Goal: Information Seeking & Learning: Find specific fact

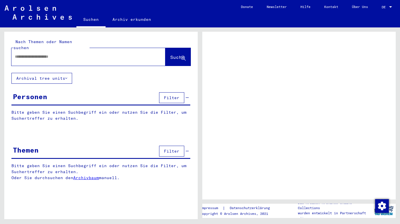
click at [77, 58] on input "text" at bounding box center [83, 57] width 137 height 6
type input "*****"
click at [190, 62] on div "Nach Themen oder Namen suchen ***** Suche" at bounding box center [100, 52] width 193 height 41
click at [185, 56] on icon at bounding box center [183, 58] width 5 height 5
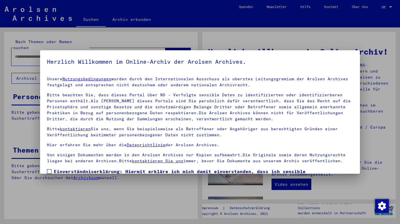
scroll to position [42, 0]
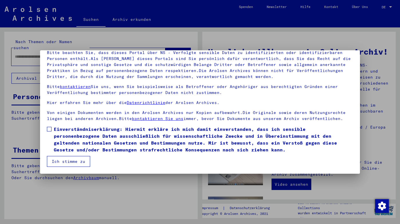
click at [48, 133] on label "Einverständniserklärung: Hiermit erkläre ich mich damit einverstanden, dass ich…" at bounding box center [200, 139] width 306 height 27
click at [63, 161] on button "Ich stimme zu" at bounding box center [68, 161] width 43 height 11
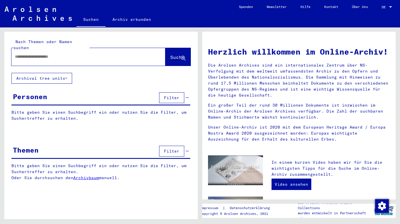
click at [76, 60] on div at bounding box center [79, 56] width 137 height 13
click at [76, 54] on input "text" at bounding box center [81, 57] width 133 height 6
type input "*****"
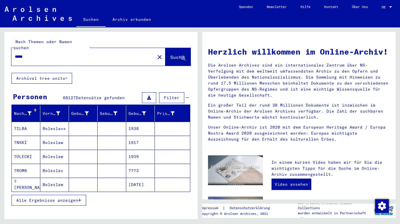
scroll to position [76, 0]
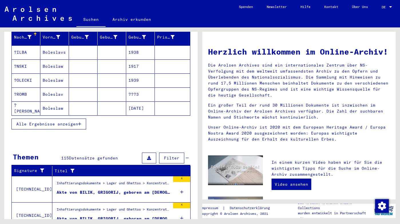
click at [58, 125] on span "Alle Ergebnisse anzeigen" at bounding box center [47, 124] width 62 height 5
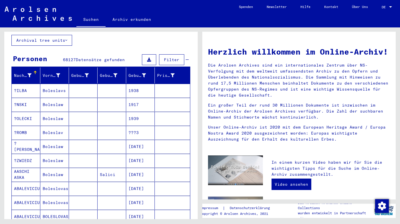
scroll to position [0, 0]
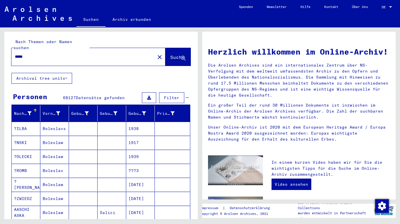
click at [174, 56] on span "Suche" at bounding box center [177, 57] width 14 height 6
click at [170, 55] on span "Suche" at bounding box center [177, 57] width 14 height 6
click at [34, 74] on button "Archival tree units" at bounding box center [41, 78] width 61 height 11
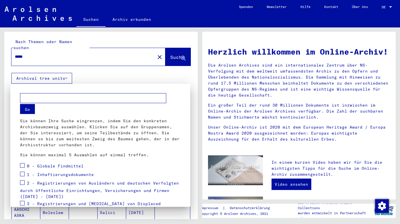
click at [34, 75] on div at bounding box center [200, 112] width 400 height 224
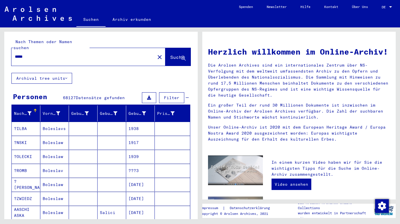
click at [110, 58] on input "*****" at bounding box center [81, 57] width 133 height 6
click at [164, 98] on span "Filter" at bounding box center [171, 97] width 15 height 5
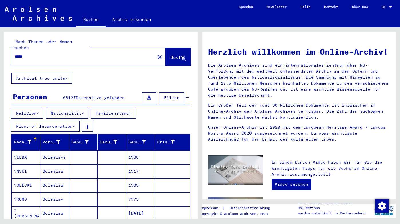
click at [36, 111] on button "Religion" at bounding box center [27, 113] width 32 height 11
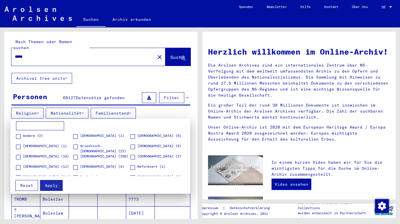
click at [36, 111] on div at bounding box center [200, 112] width 400 height 224
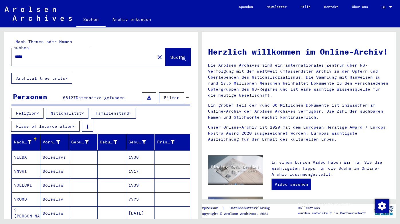
click at [74, 115] on button "Nationalität" at bounding box center [67, 113] width 43 height 11
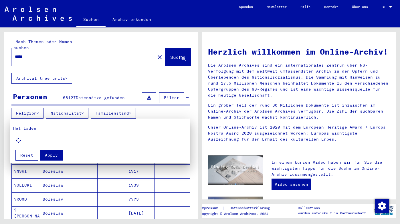
click at [90, 110] on div at bounding box center [200, 112] width 400 height 224
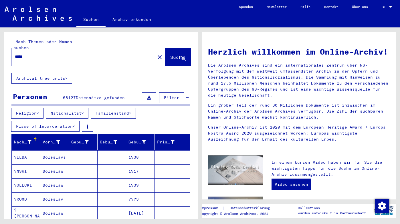
click at [136, 115] on button "Familienstand" at bounding box center [113, 113] width 45 height 11
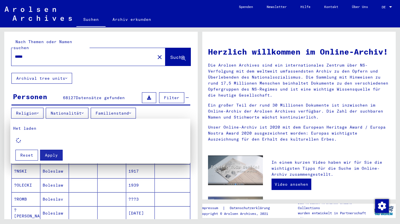
click at [136, 115] on div at bounding box center [200, 112] width 400 height 224
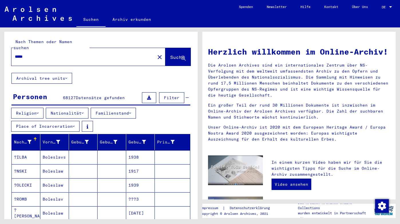
click at [75, 125] on icon at bounding box center [74, 126] width 2 height 4
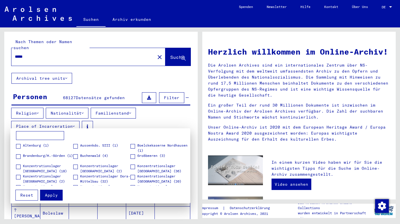
click at [98, 110] on div at bounding box center [200, 112] width 400 height 224
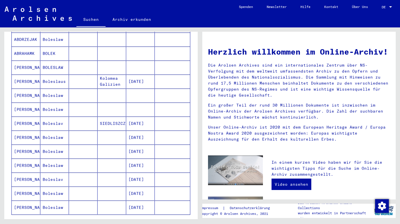
scroll to position [324, 0]
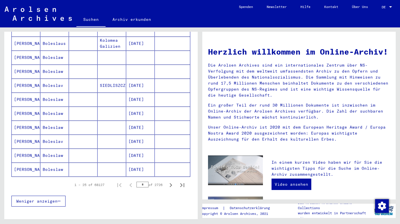
click at [140, 187] on input "*" at bounding box center [142, 185] width 12 height 6
drag, startPoint x: 141, startPoint y: 187, endPoint x: 134, endPoint y: 187, distance: 7.2
click at [136, 187] on input "*" at bounding box center [142, 185] width 12 height 6
type input "***"
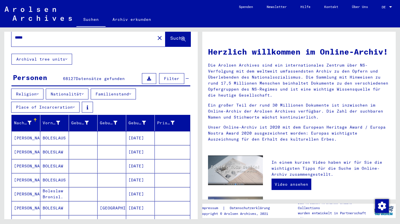
scroll to position [0, 0]
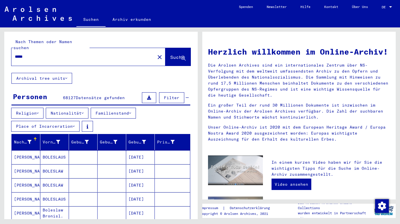
click at [78, 56] on input "*****" at bounding box center [81, 57] width 133 height 6
click at [59, 79] on button "Archival tree units" at bounding box center [41, 78] width 61 height 11
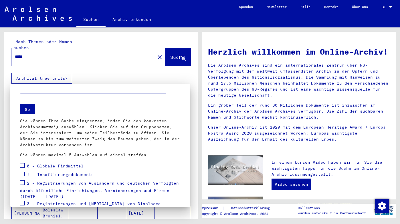
click at [96, 70] on div at bounding box center [200, 112] width 400 height 224
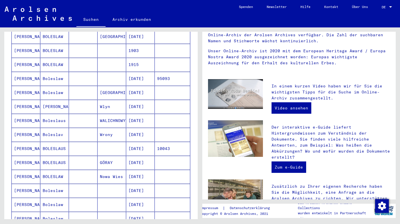
scroll to position [343, 0]
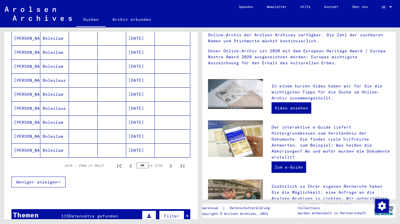
click at [56, 182] on span "Weniger anzeigen" at bounding box center [36, 182] width 41 height 5
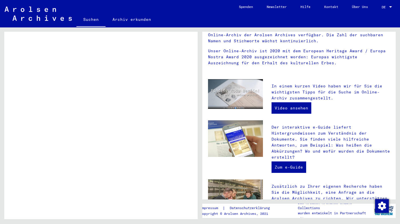
scroll to position [310, 0]
click at [55, 9] on img at bounding box center [38, 14] width 67 height 14
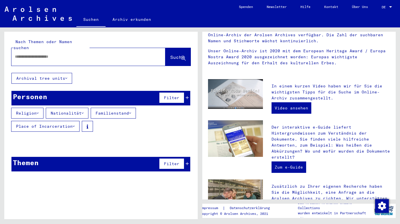
click at [48, 60] on div at bounding box center [79, 56] width 137 height 13
click at [49, 63] on div at bounding box center [88, 57] width 154 height 18
click at [51, 51] on div at bounding box center [79, 56] width 137 height 13
